Goal: Information Seeking & Learning: Learn about a topic

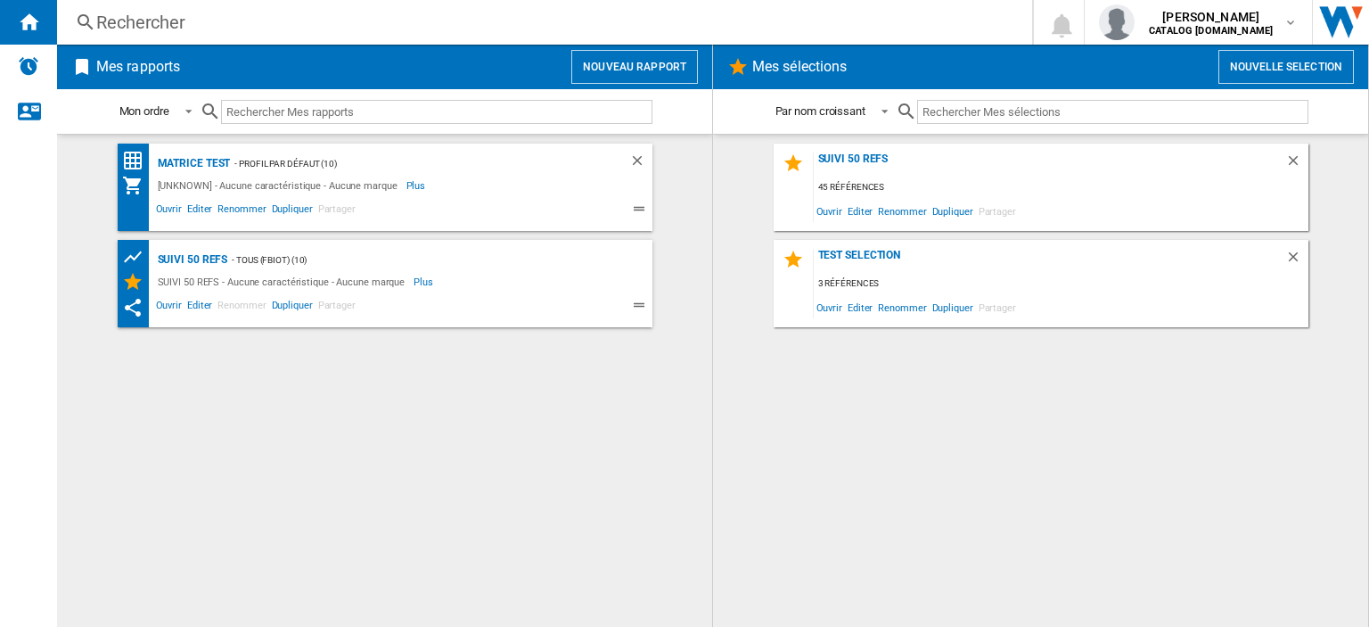
click at [283, 31] on div "Rechercher" at bounding box center [541, 22] width 890 height 25
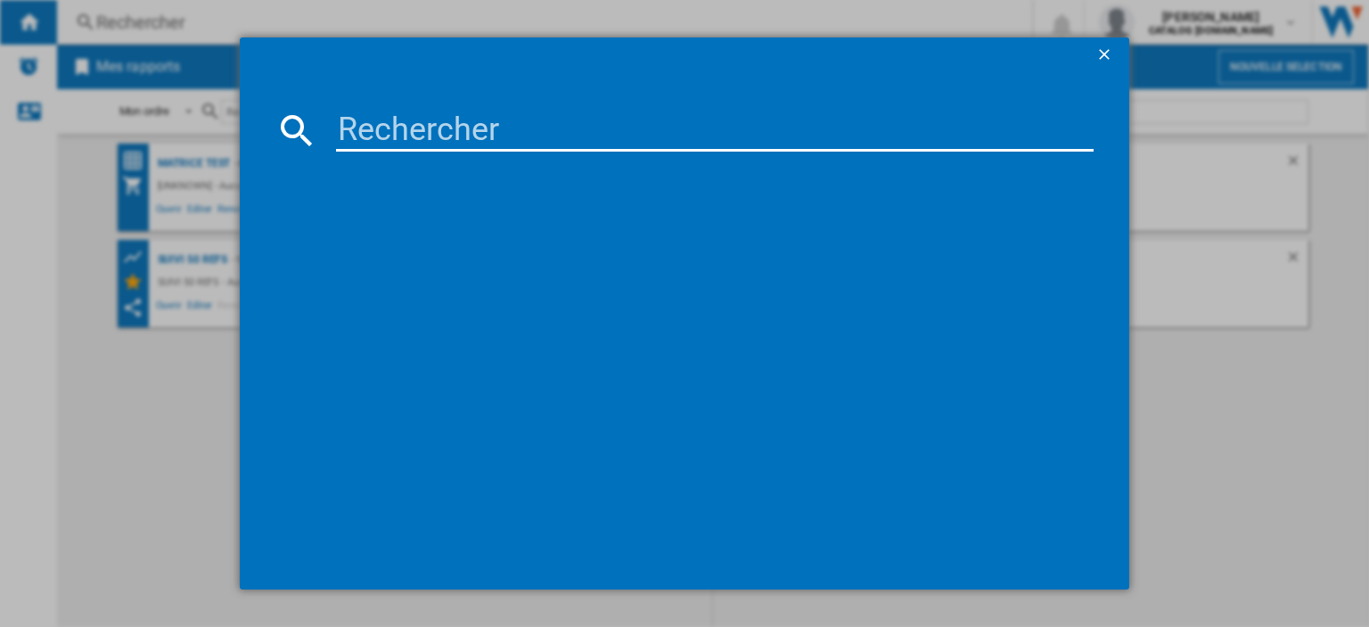
click at [396, 138] on input at bounding box center [715, 130] width 758 height 43
type input "rowenta cf8C2"
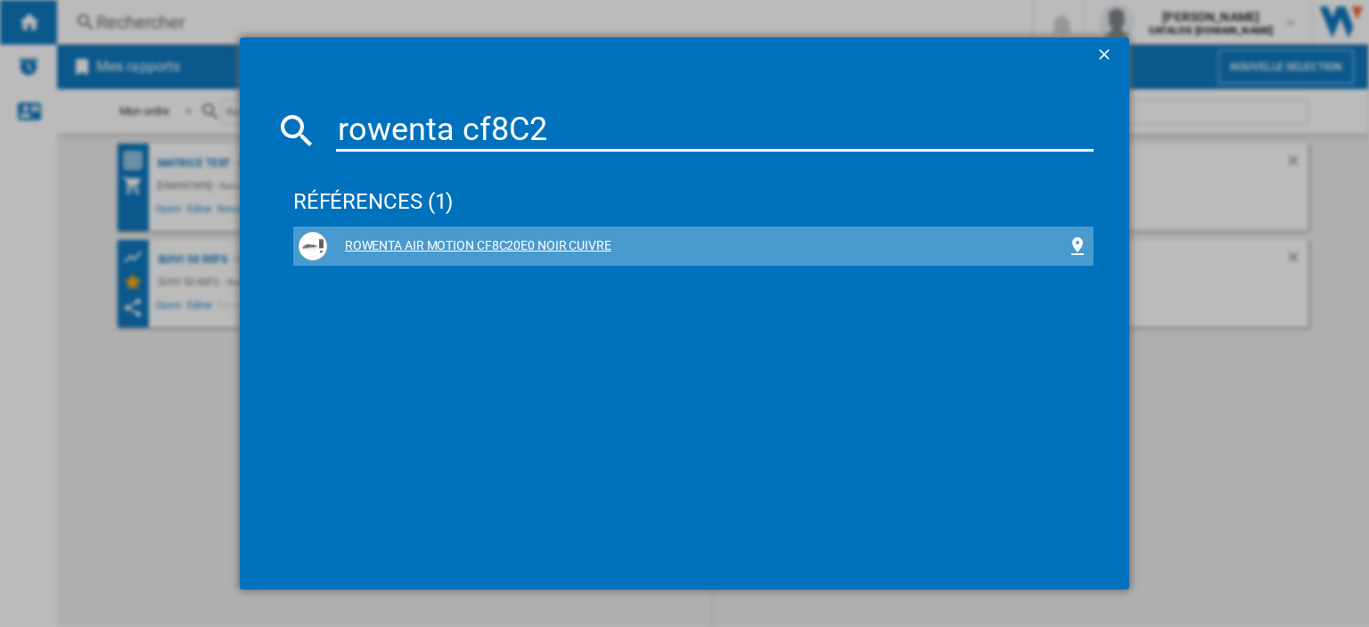
click at [409, 245] on div "ROWENTA AIR MOTION CF8C20E0 NOIR CUIVRE" at bounding box center [697, 246] width 740 height 18
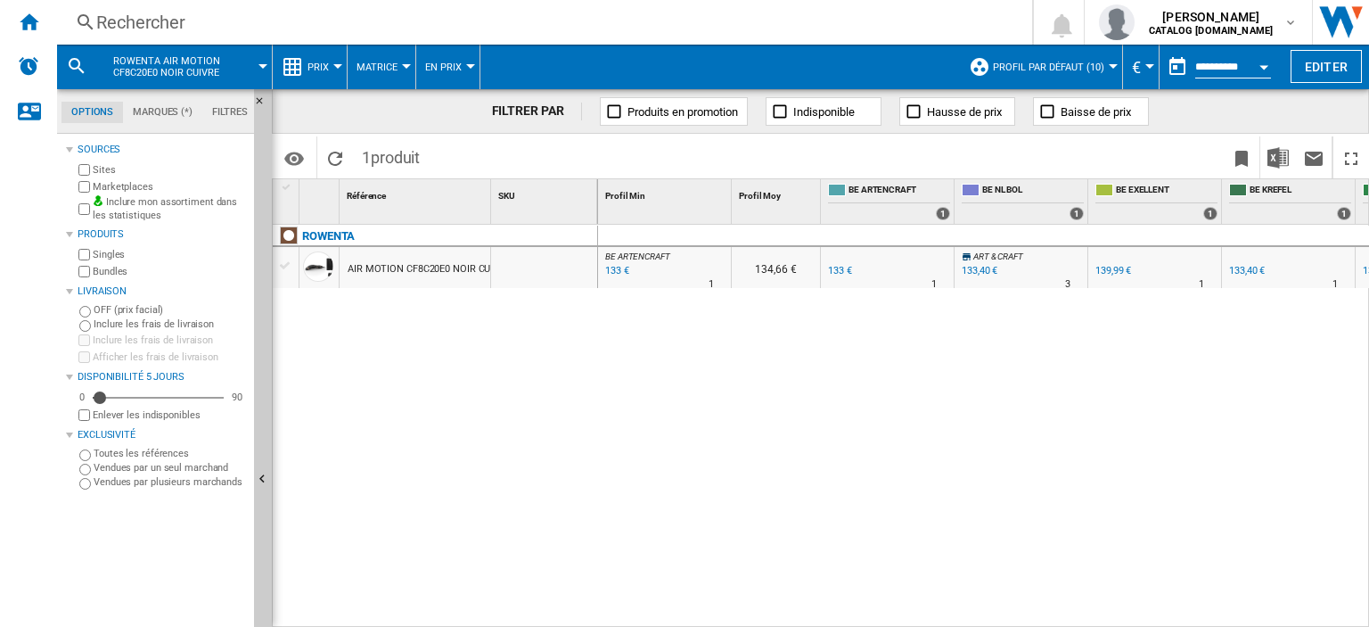
click at [335, 61] on button "Prix" at bounding box center [323, 67] width 30 height 45
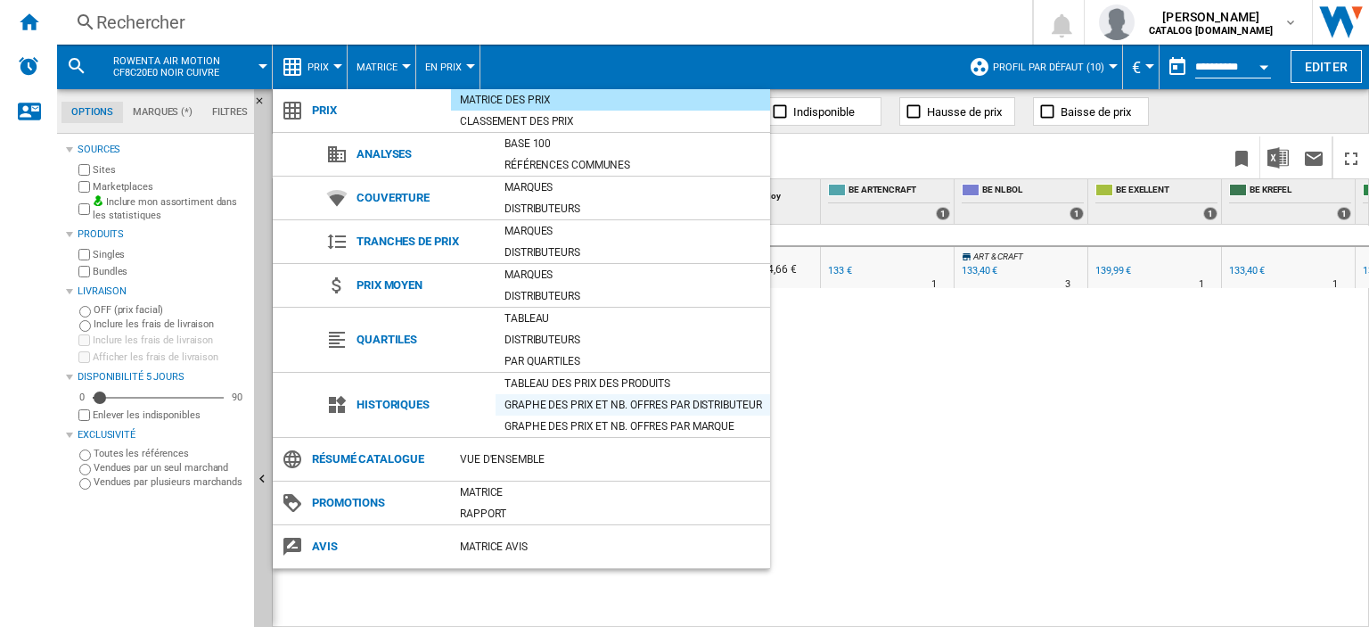
click at [582, 404] on div "Graphe des prix et nb. offres par distributeur" at bounding box center [633, 405] width 275 height 18
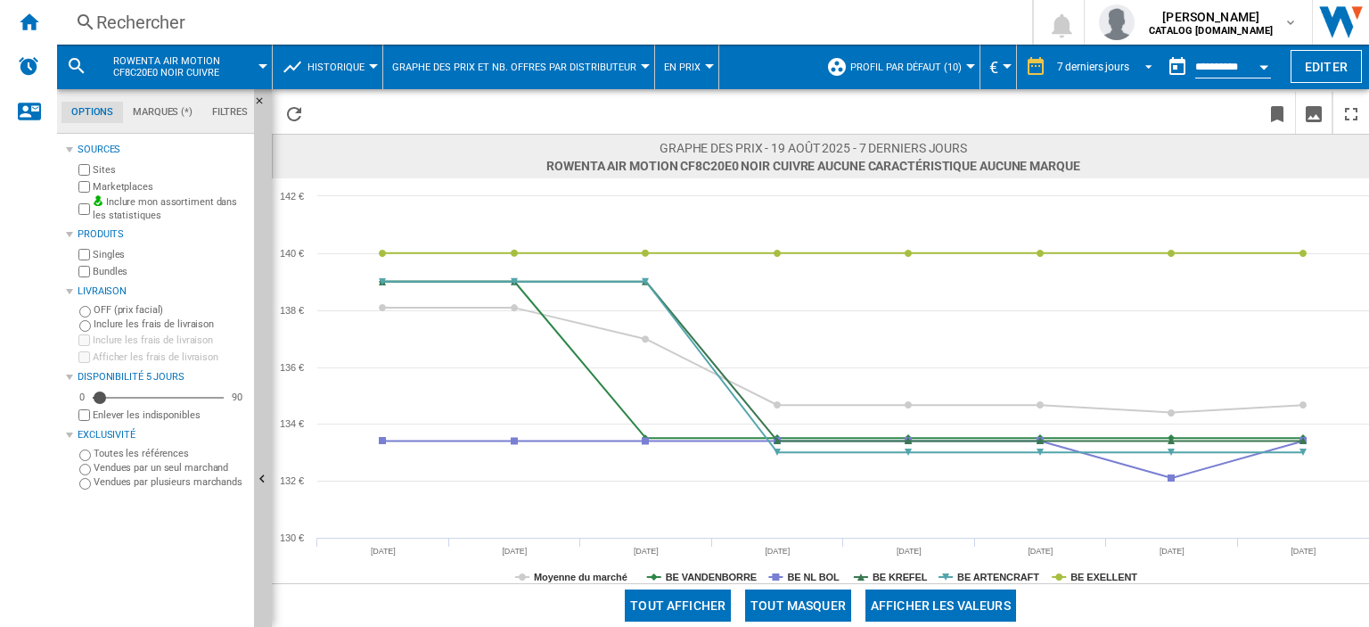
click at [1146, 67] on span "REPORTS.WIZARD.STEPS.REPORT.STEPS.REPORT_OPTIONS.PERIOD: 7 derniers jours" at bounding box center [1143, 65] width 21 height 16
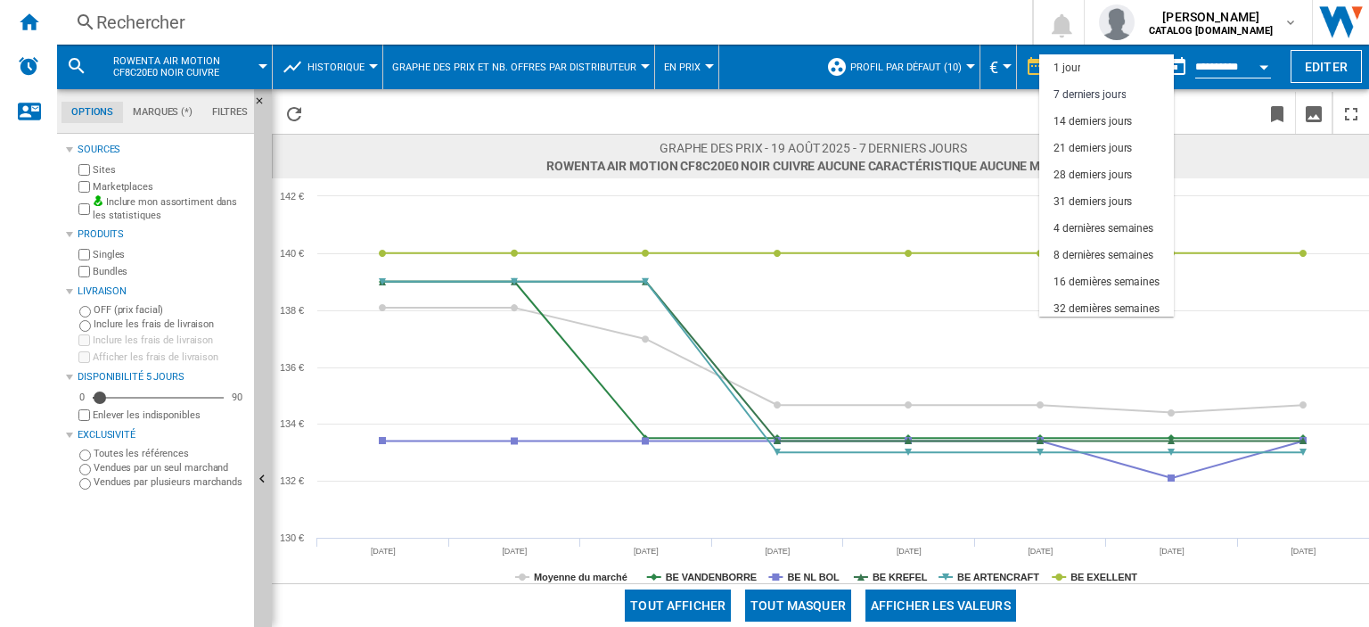
scroll to position [26, 0]
click at [1120, 175] on div "31 derniers jours" at bounding box center [1093, 175] width 78 height 15
